Goal: Information Seeking & Learning: Find specific page/section

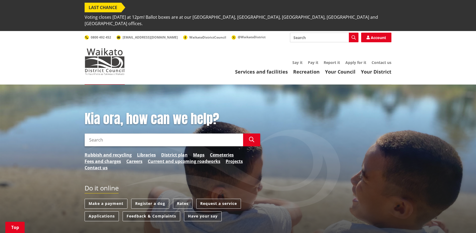
scroll to position [118, 0]
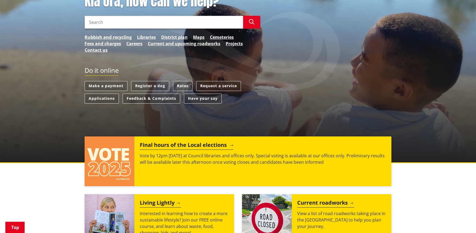
click at [199, 142] on h2 "Final hours of the Local elections" at bounding box center [186, 146] width 93 height 8
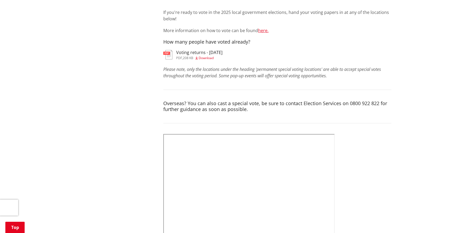
scroll to position [173, 0]
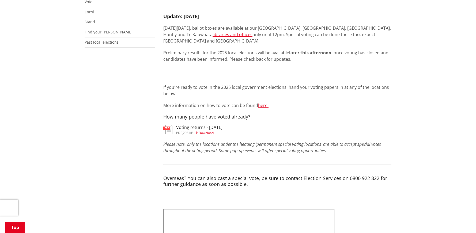
click at [207, 131] on span "Download" at bounding box center [206, 133] width 15 height 5
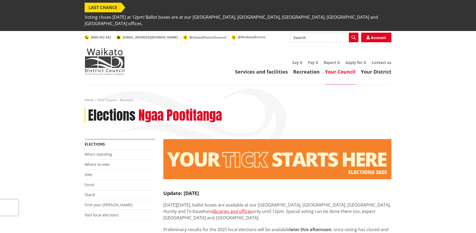
scroll to position [69, 0]
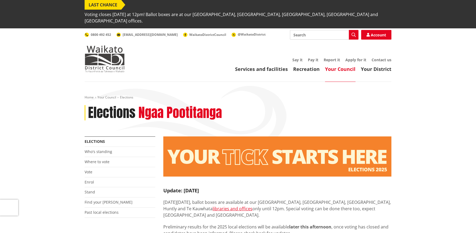
scroll to position [3, 0]
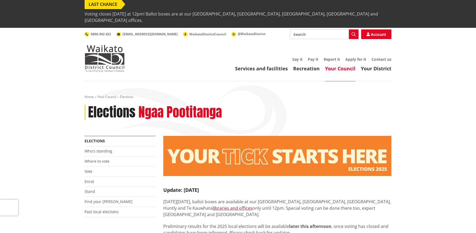
click at [150, 9] on span "Voting closes [DATE] at 12pm! Ballot boxes are at our [GEOGRAPHIC_DATA], [GEOGR…" at bounding box center [238, 17] width 307 height 16
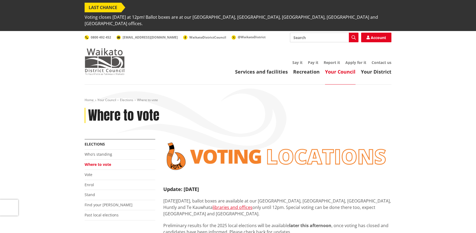
click at [117, 55] on img at bounding box center [105, 61] width 40 height 27
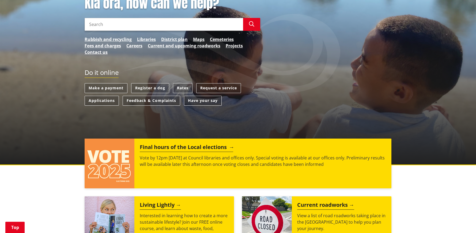
scroll to position [100, 0]
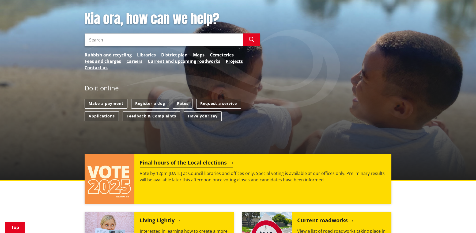
click at [176, 160] on h2 "Final hours of the Local elections" at bounding box center [186, 164] width 93 height 8
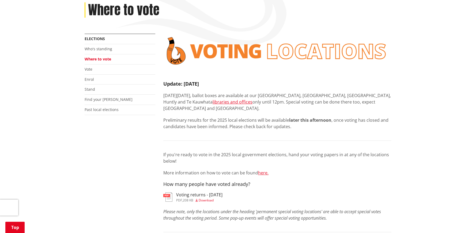
scroll to position [137, 0]
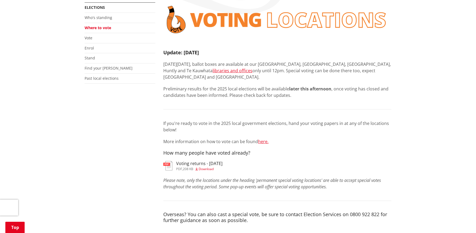
click at [214, 167] on span "Download" at bounding box center [206, 169] width 15 height 5
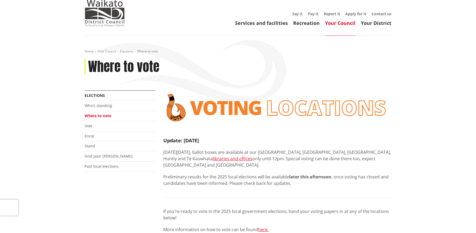
scroll to position [131, 0]
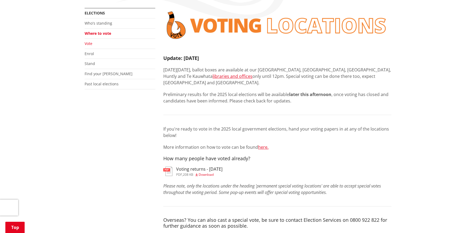
click at [89, 41] on link "Vote" at bounding box center [89, 43] width 8 height 5
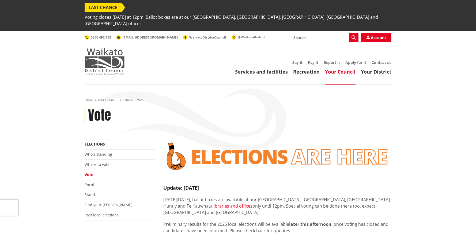
click at [97, 48] on img at bounding box center [105, 61] width 40 height 27
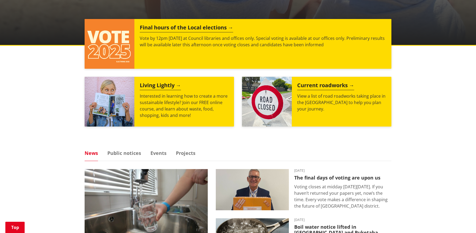
scroll to position [234, 0]
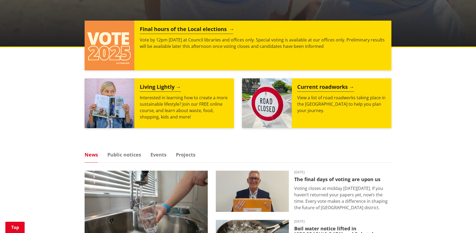
click at [164, 37] on p "Vote by 12pm today at Council libraries and offices only. Special voting is ava…" at bounding box center [263, 43] width 246 height 13
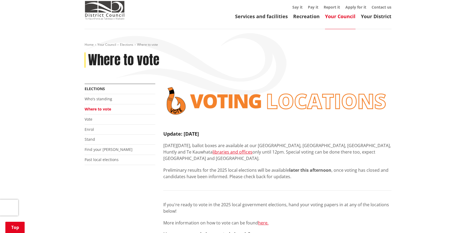
scroll to position [90, 0]
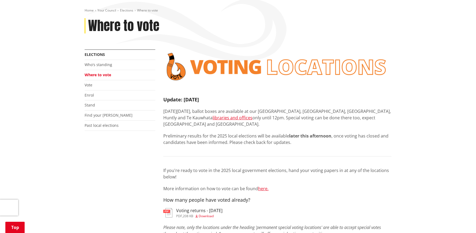
click at [94, 72] on link "Where to vote" at bounding box center [98, 74] width 26 height 5
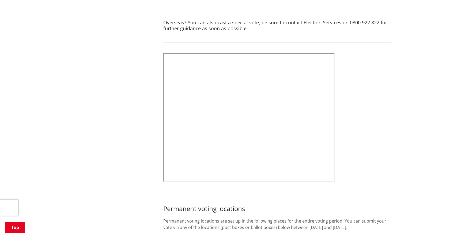
scroll to position [338, 0]
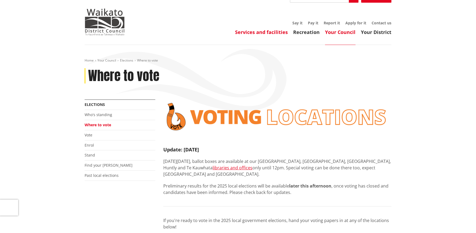
scroll to position [40, 0]
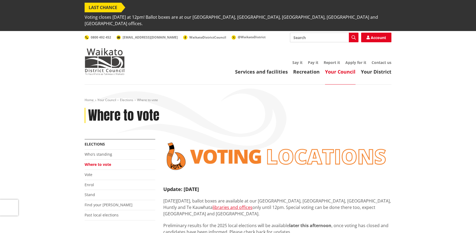
scroll to position [40, 0]
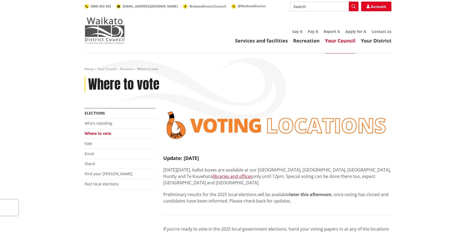
click at [95, 22] on img at bounding box center [105, 30] width 40 height 27
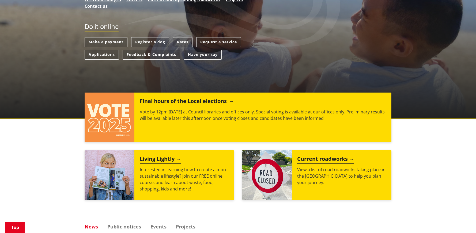
scroll to position [177, 0]
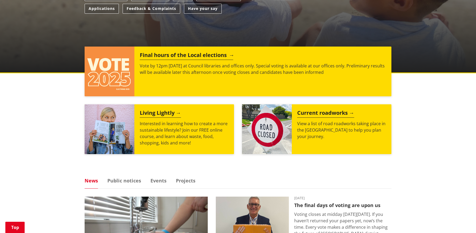
click at [169, 72] on p "Vote by 12pm [DATE] at Council libraries and offices only. Special voting is av…" at bounding box center [263, 69] width 246 height 13
